Goal: Navigation & Orientation: Find specific page/section

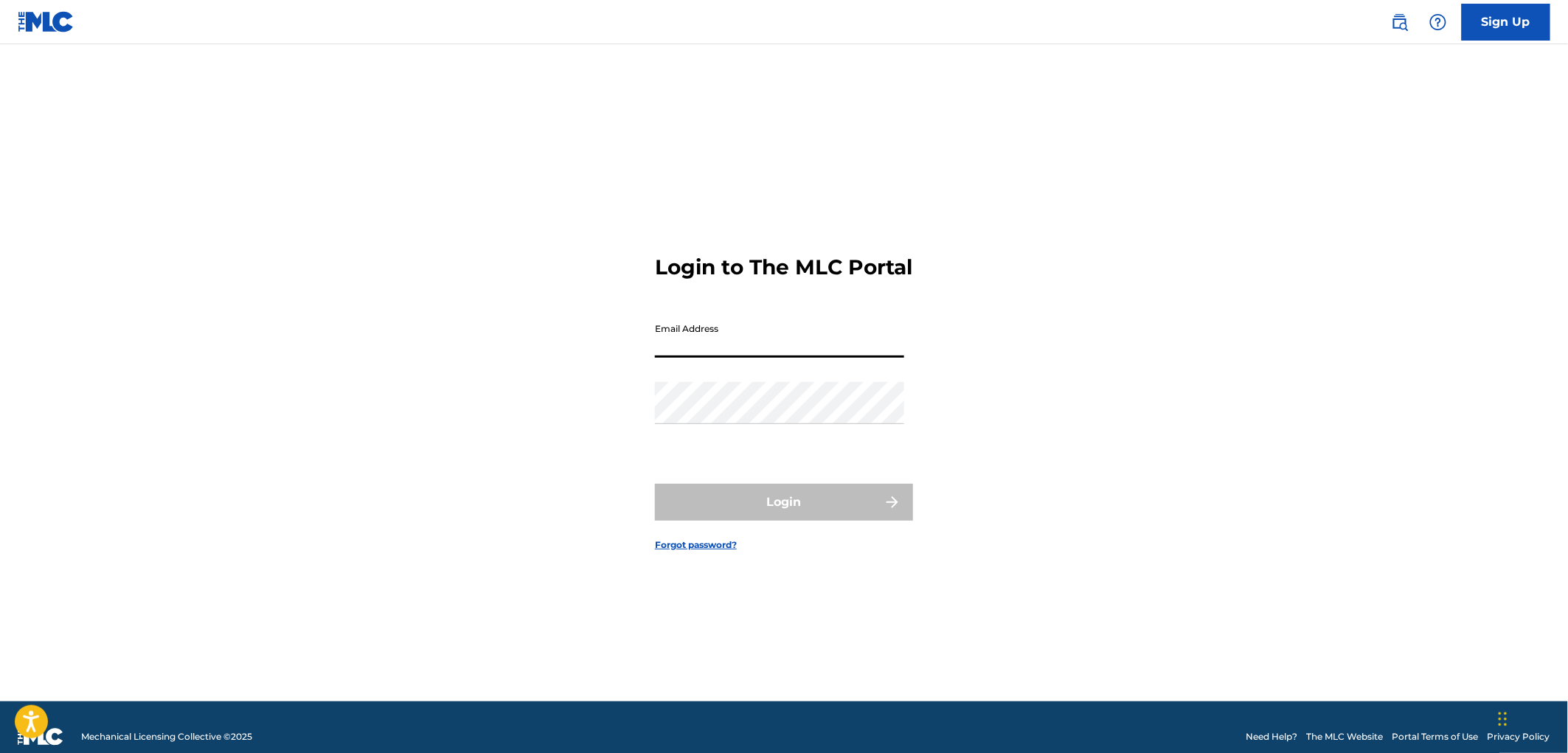
click at [687, 358] on input "Email Address" at bounding box center [780, 336] width 249 height 42
type input "[EMAIL_ADDRESS][DOMAIN_NAME]"
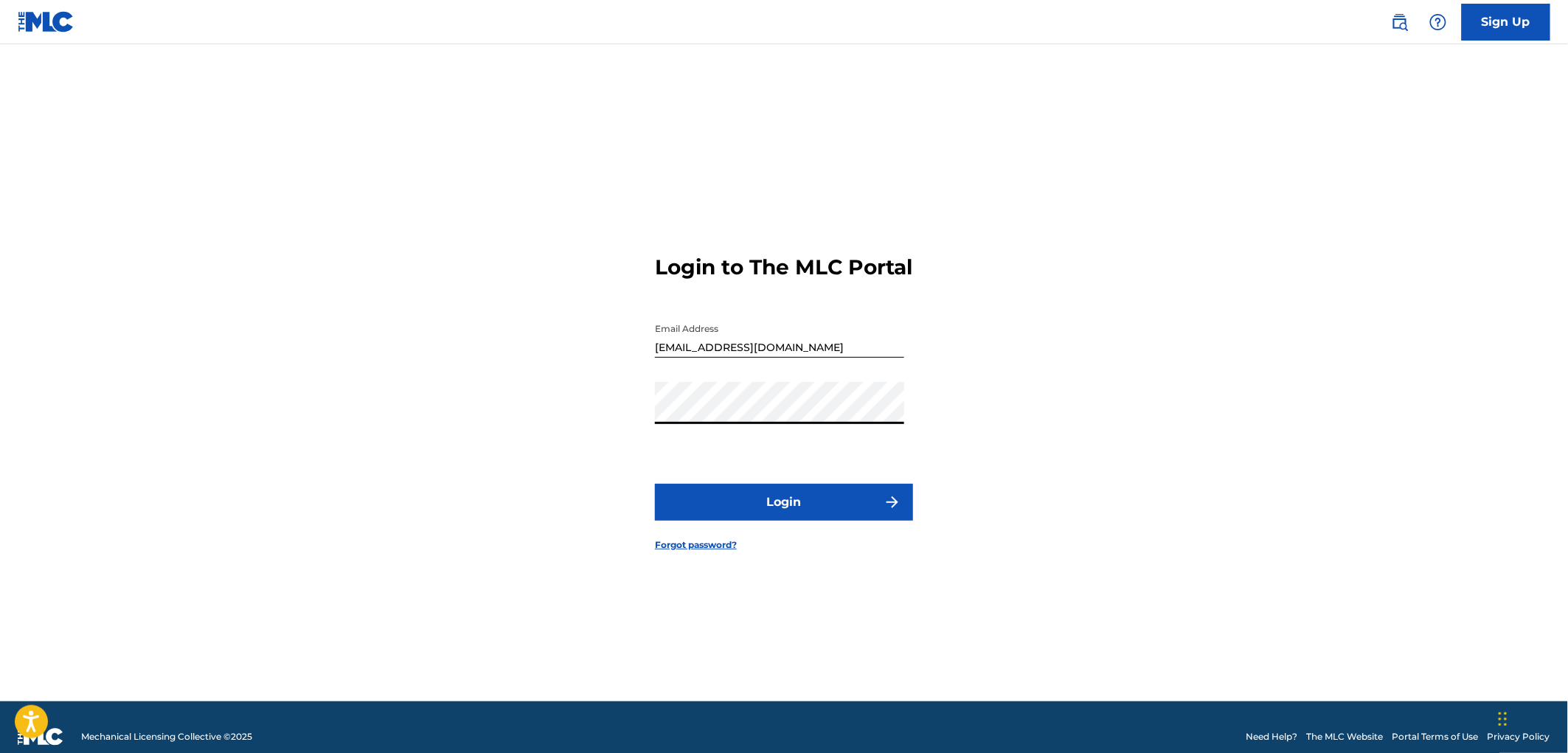
click at [889, 507] on img "submit" at bounding box center [893, 502] width 18 height 18
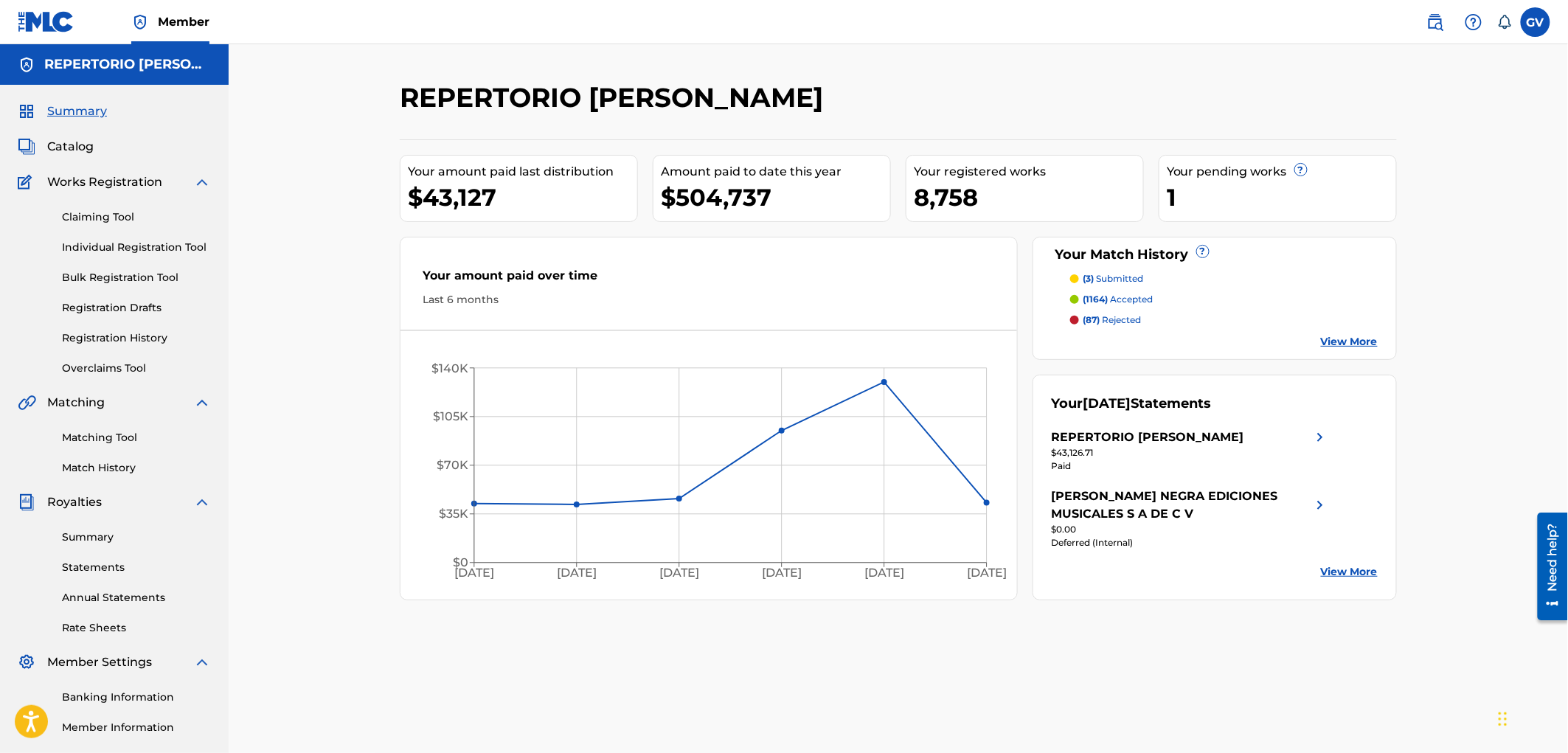
click at [68, 143] on span "Catalog" at bounding box center [70, 147] width 46 height 18
